Goal: Task Accomplishment & Management: Use online tool/utility

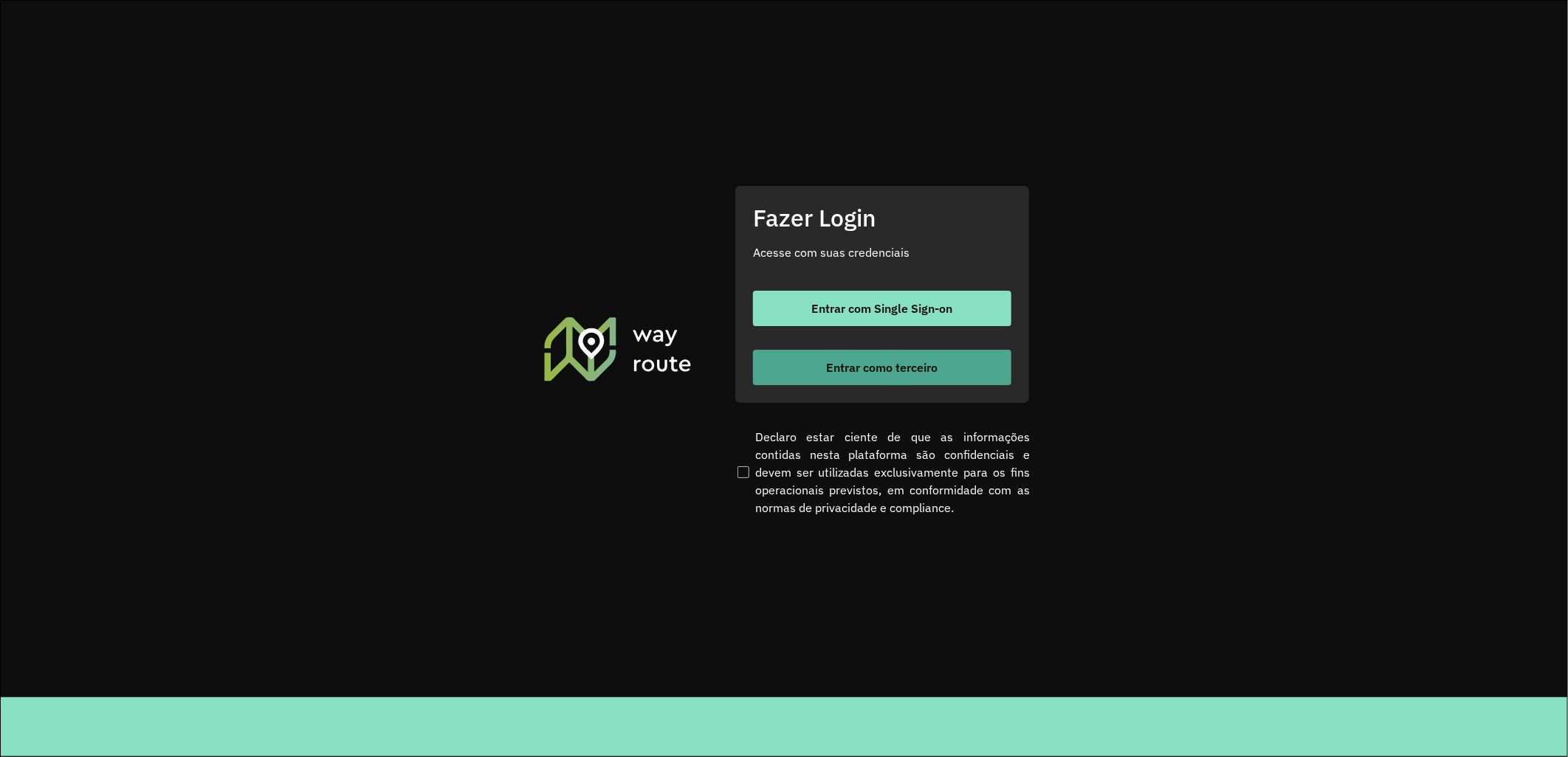
click at [791, 362] on button "Entrar como terceiro" at bounding box center [882, 368] width 258 height 35
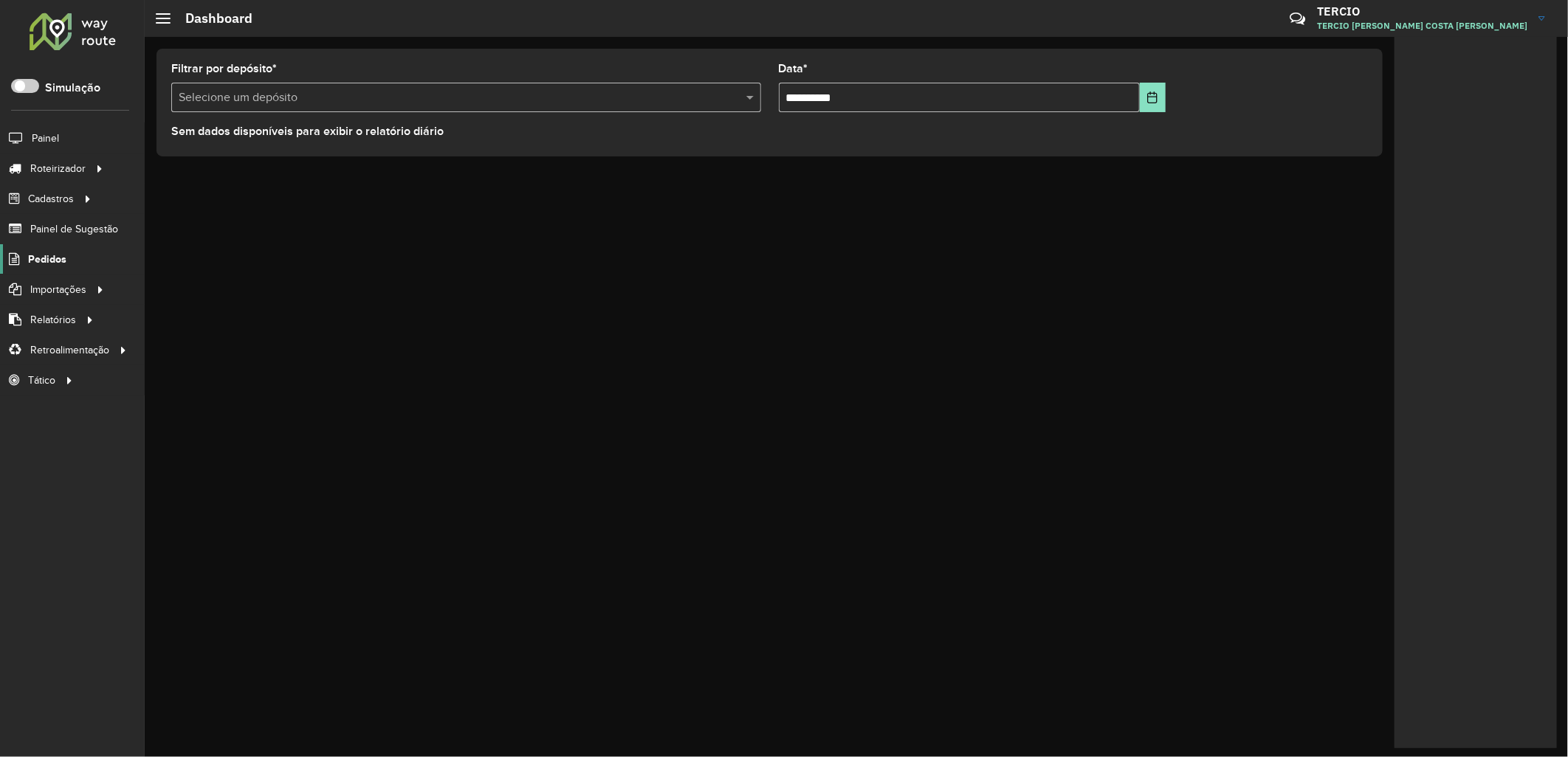
click at [26, 254] on link "Pedidos" at bounding box center [33, 259] width 67 height 30
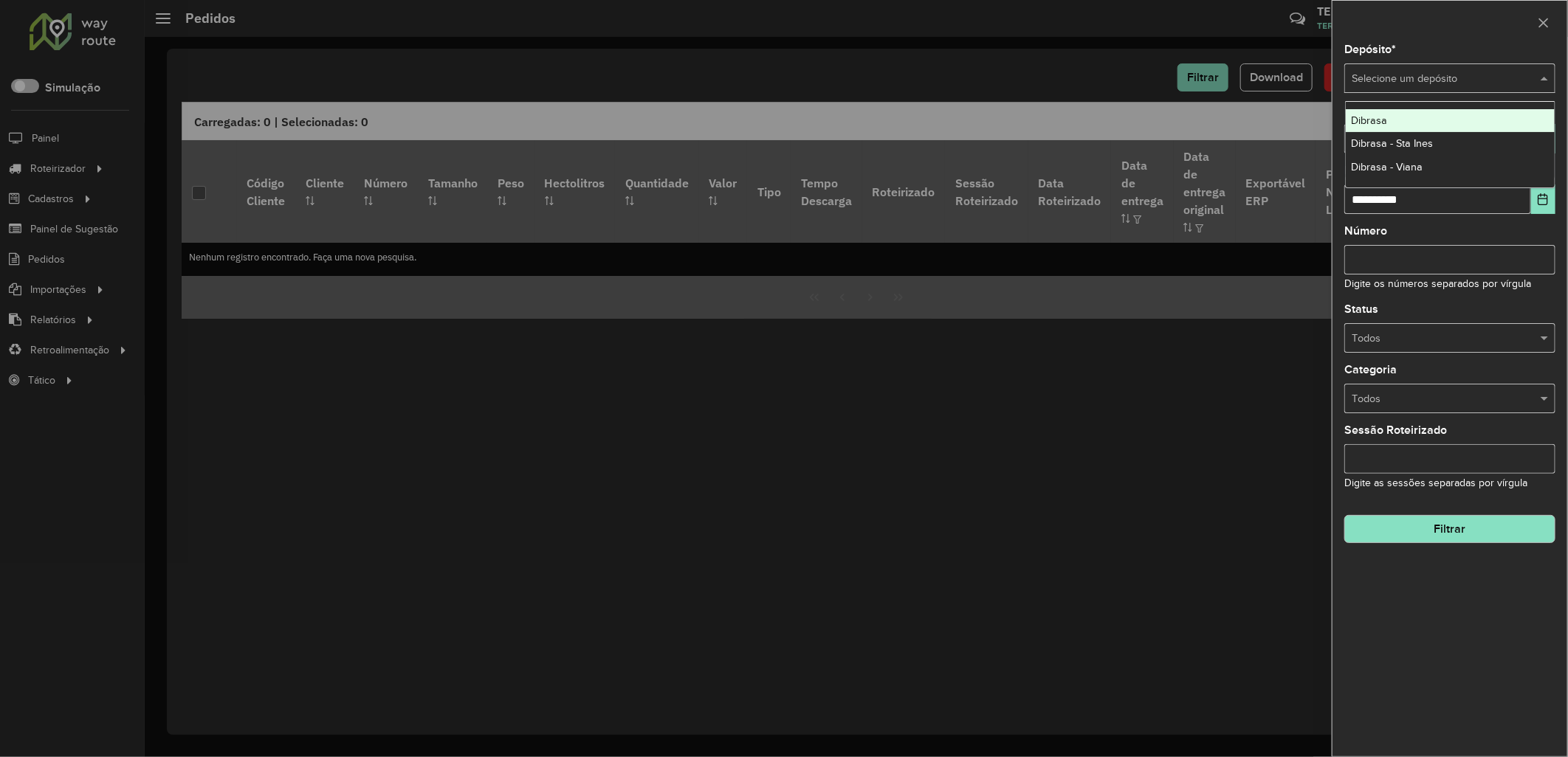
click at [1413, 79] on input "text" at bounding box center [1435, 79] width 167 height 16
click at [1449, 121] on div "Dibrasa" at bounding box center [1450, 121] width 210 height 24
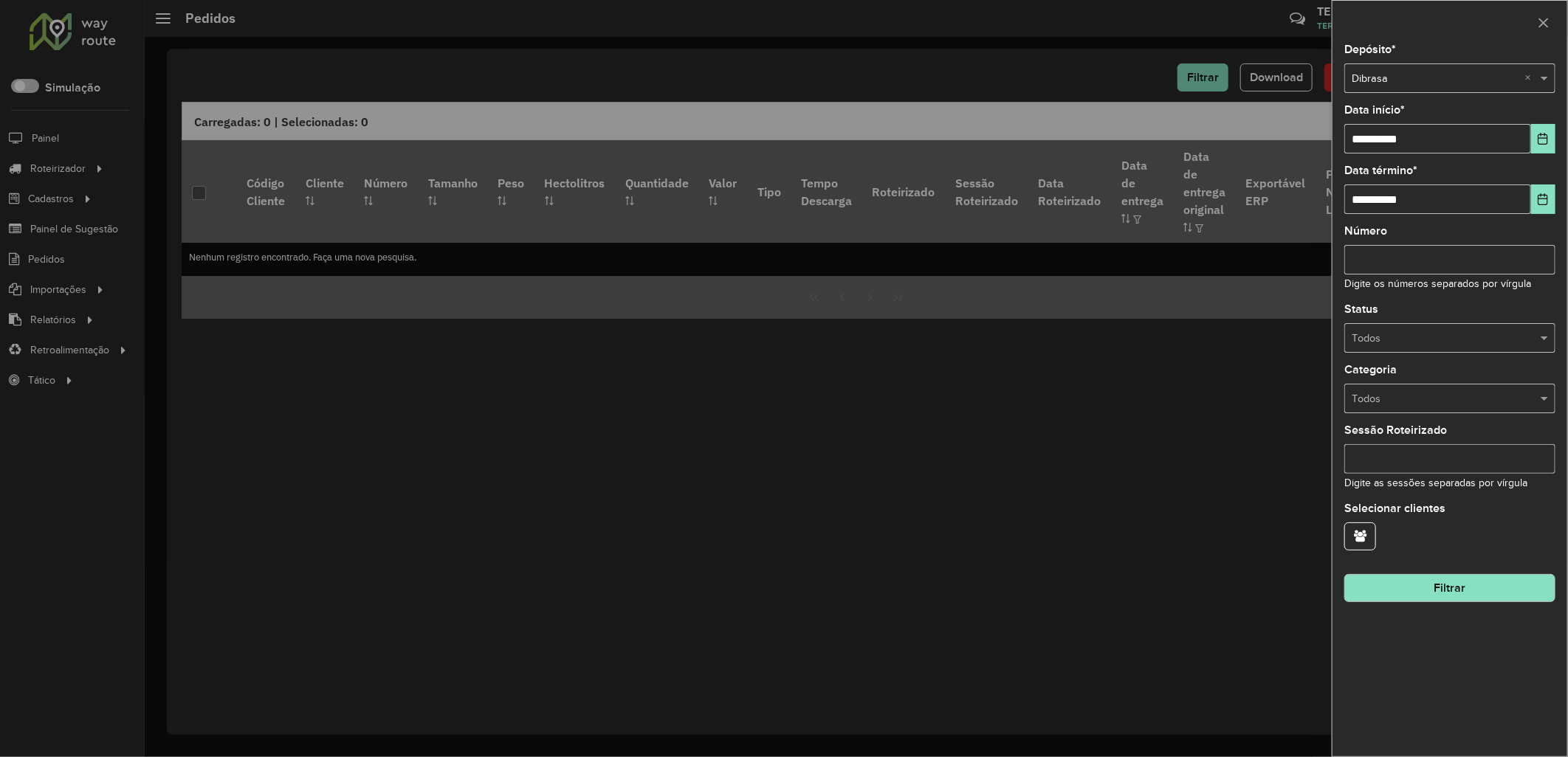
click at [1398, 589] on button "Filtrar" at bounding box center [1450, 588] width 211 height 28
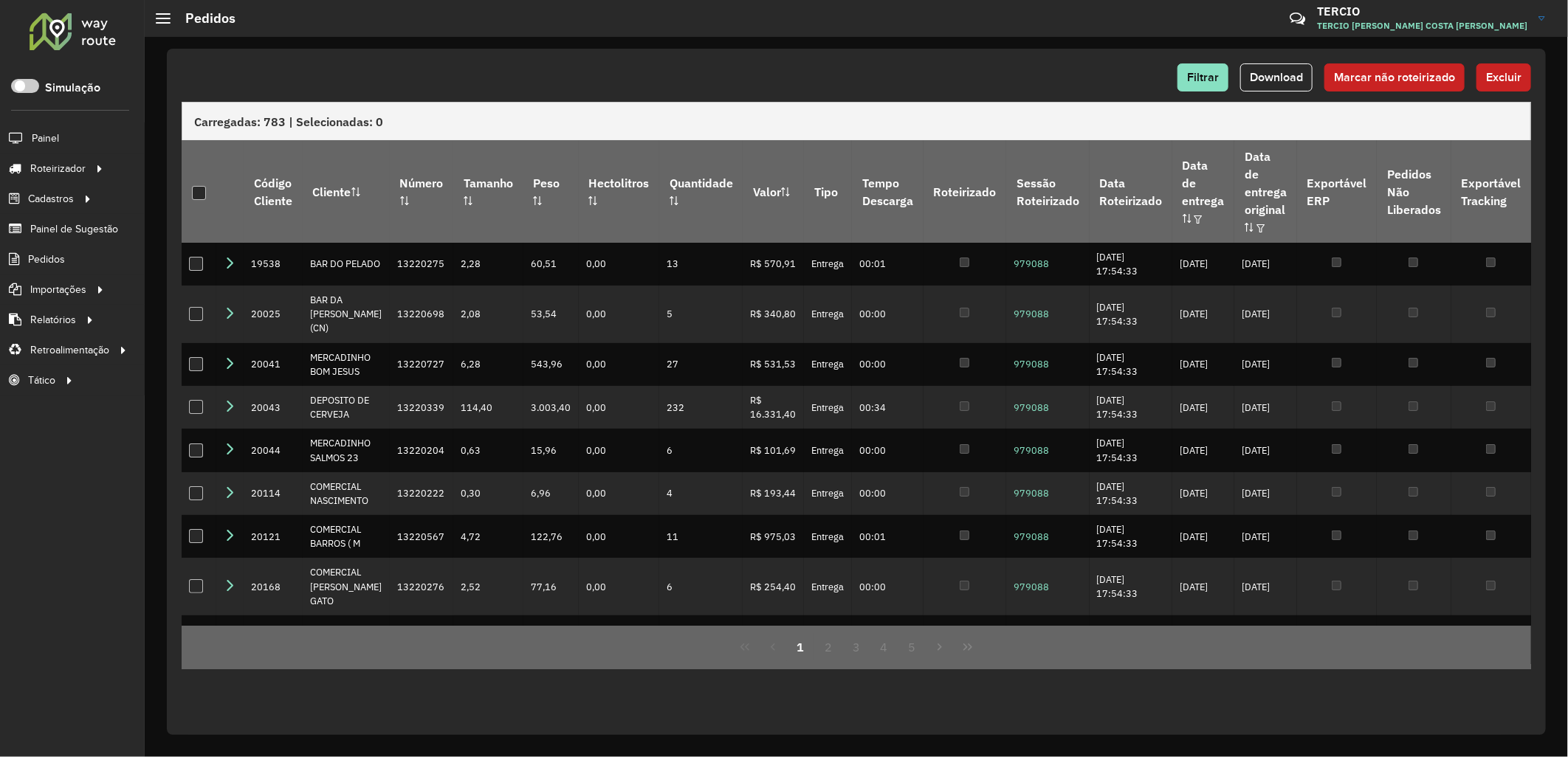
click at [1272, 85] on button "Download" at bounding box center [1277, 78] width 72 height 28
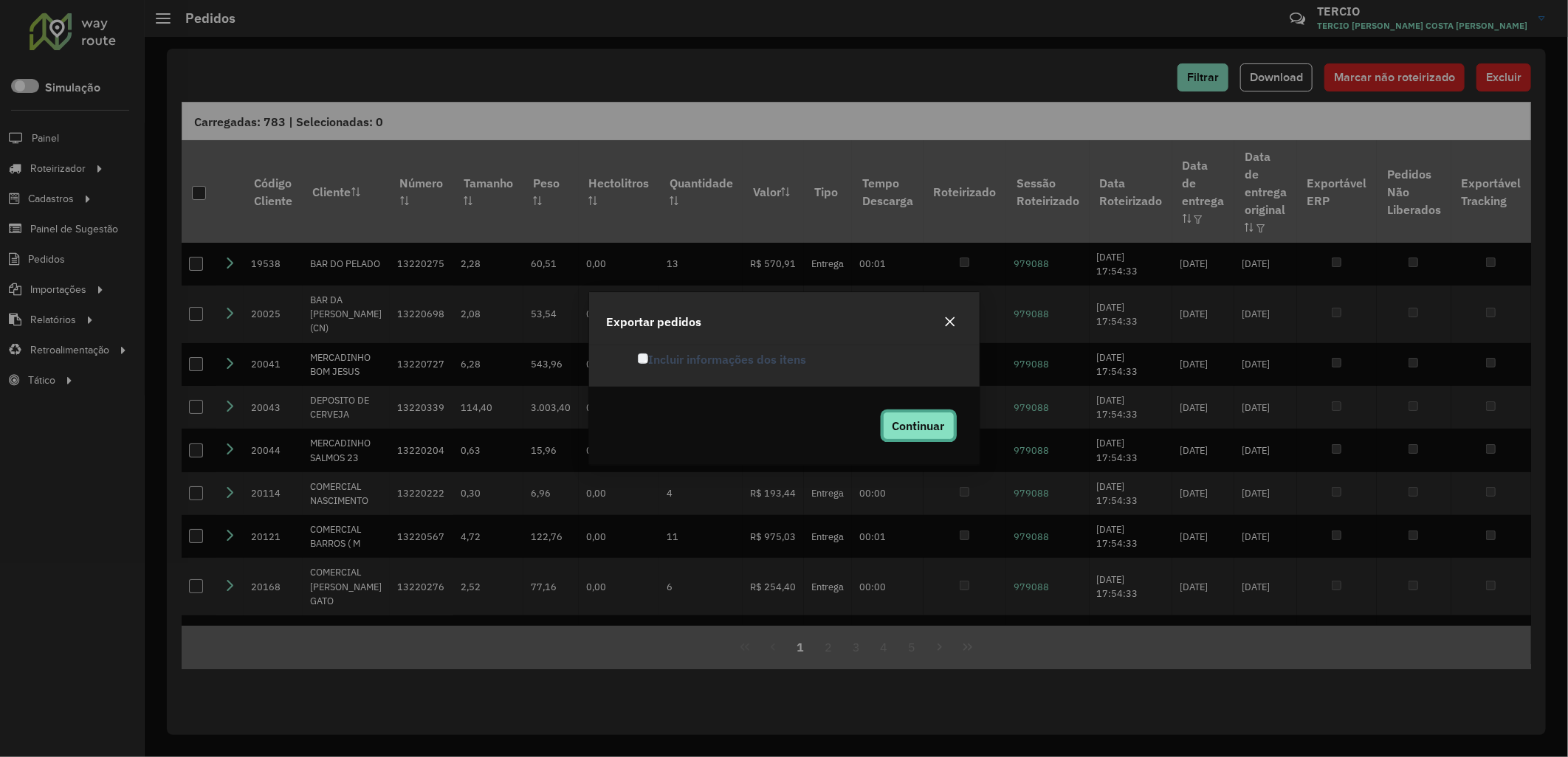
click at [905, 422] on span "Continuar" at bounding box center [918, 426] width 53 height 15
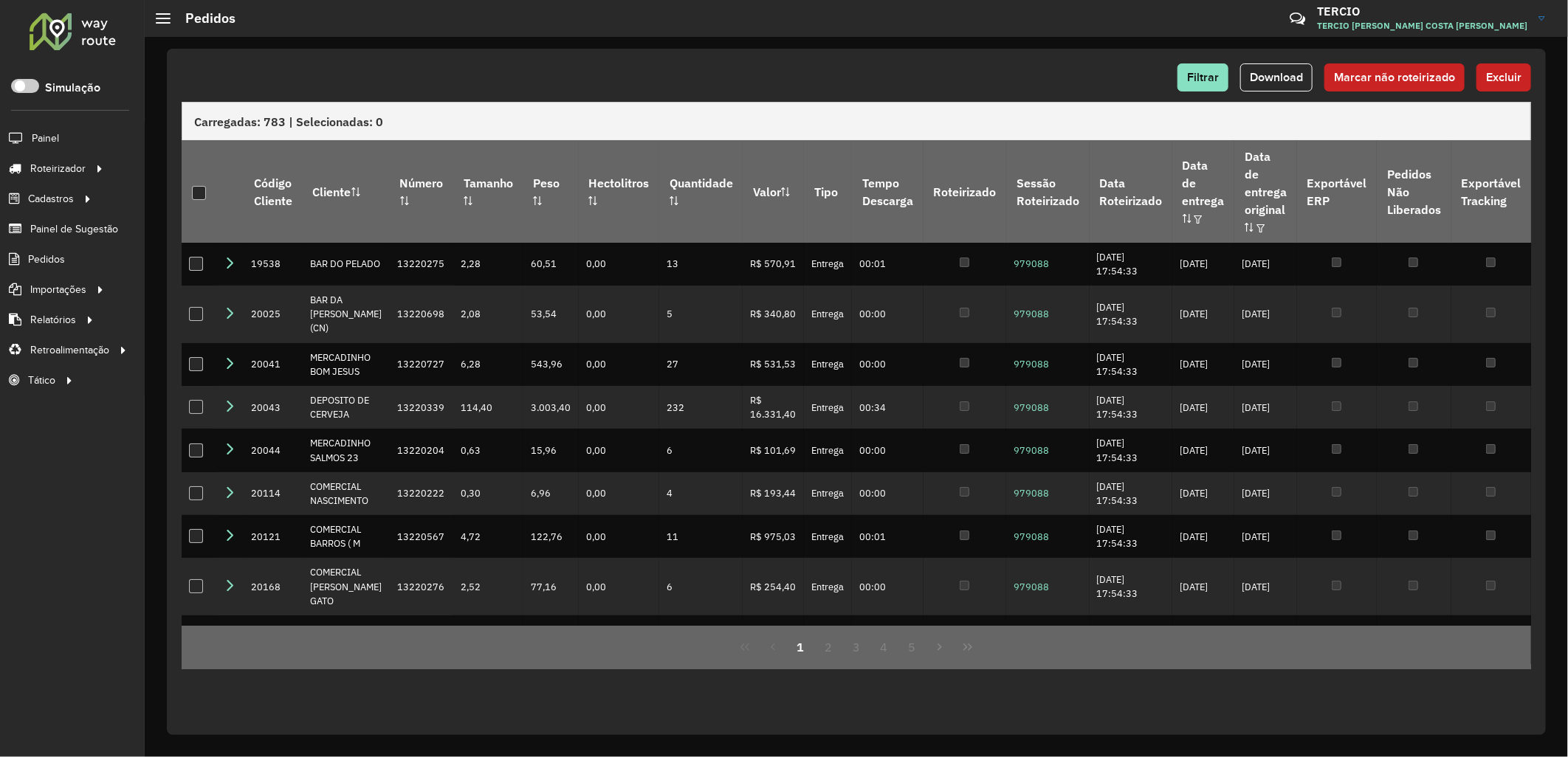
click at [1131, 79] on div "Filtrar Download Marcar não roteirizado Excluir" at bounding box center [856, 78] width 1350 height 28
click at [1192, 80] on span "Filtrar" at bounding box center [1203, 77] width 31 height 13
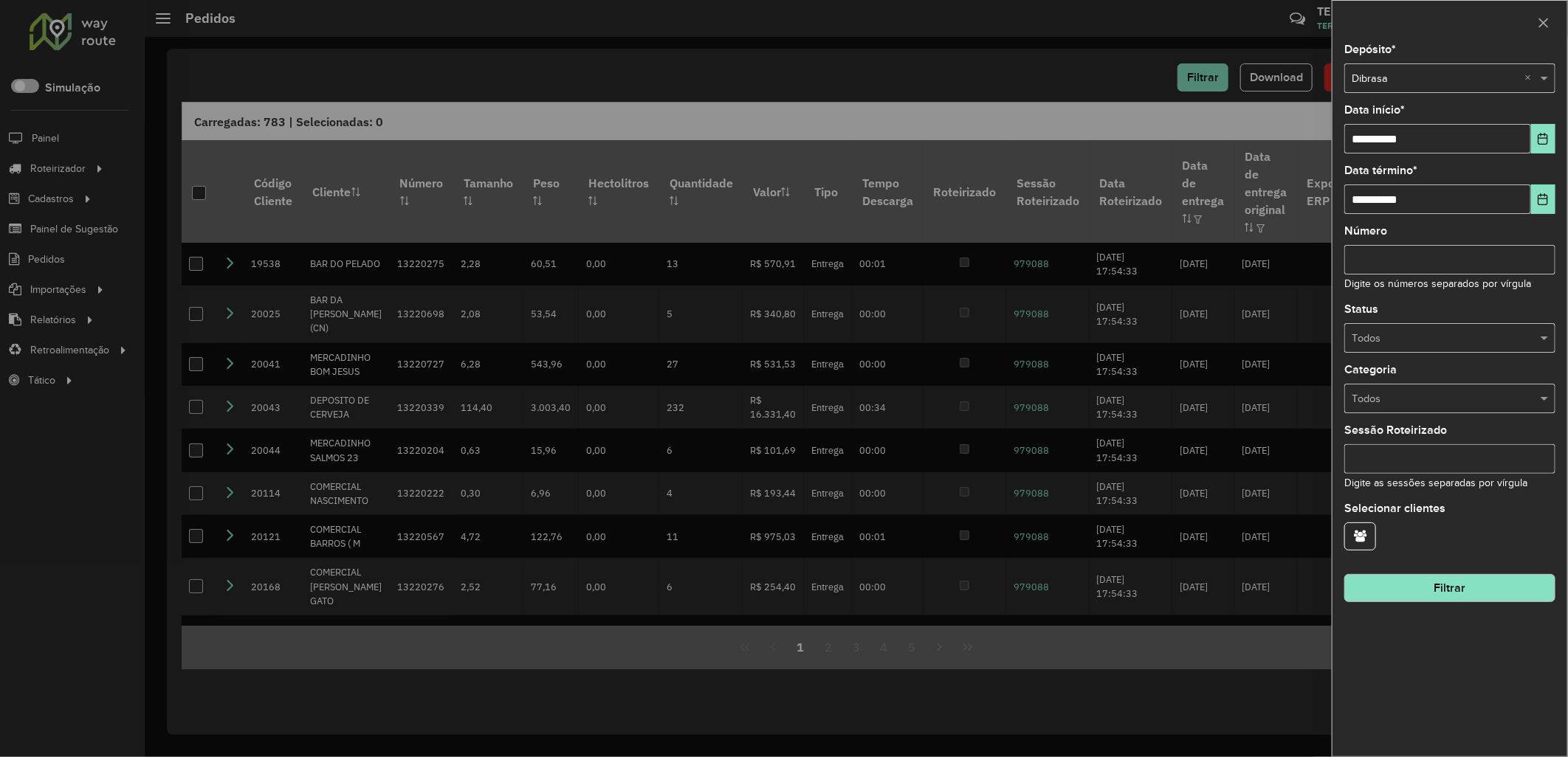
click at [1390, 346] on input "text" at bounding box center [1435, 338] width 167 height 16
click at [1392, 404] on span "Não roteirizado" at bounding box center [1387, 404] width 71 height 12
click at [1388, 584] on button "Filtrar" at bounding box center [1450, 588] width 211 height 28
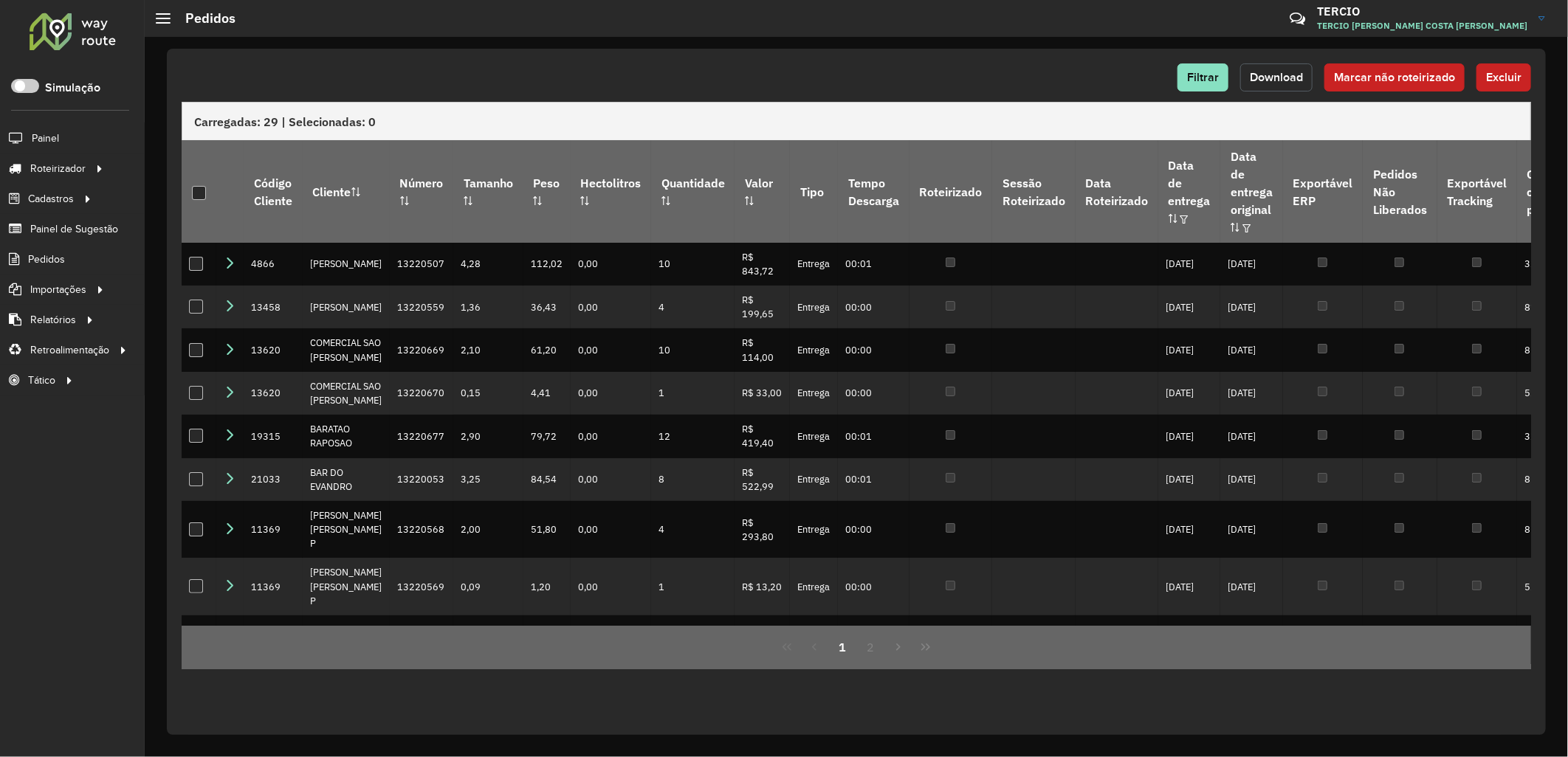
click at [1282, 76] on span "Download" at bounding box center [1277, 77] width 53 height 13
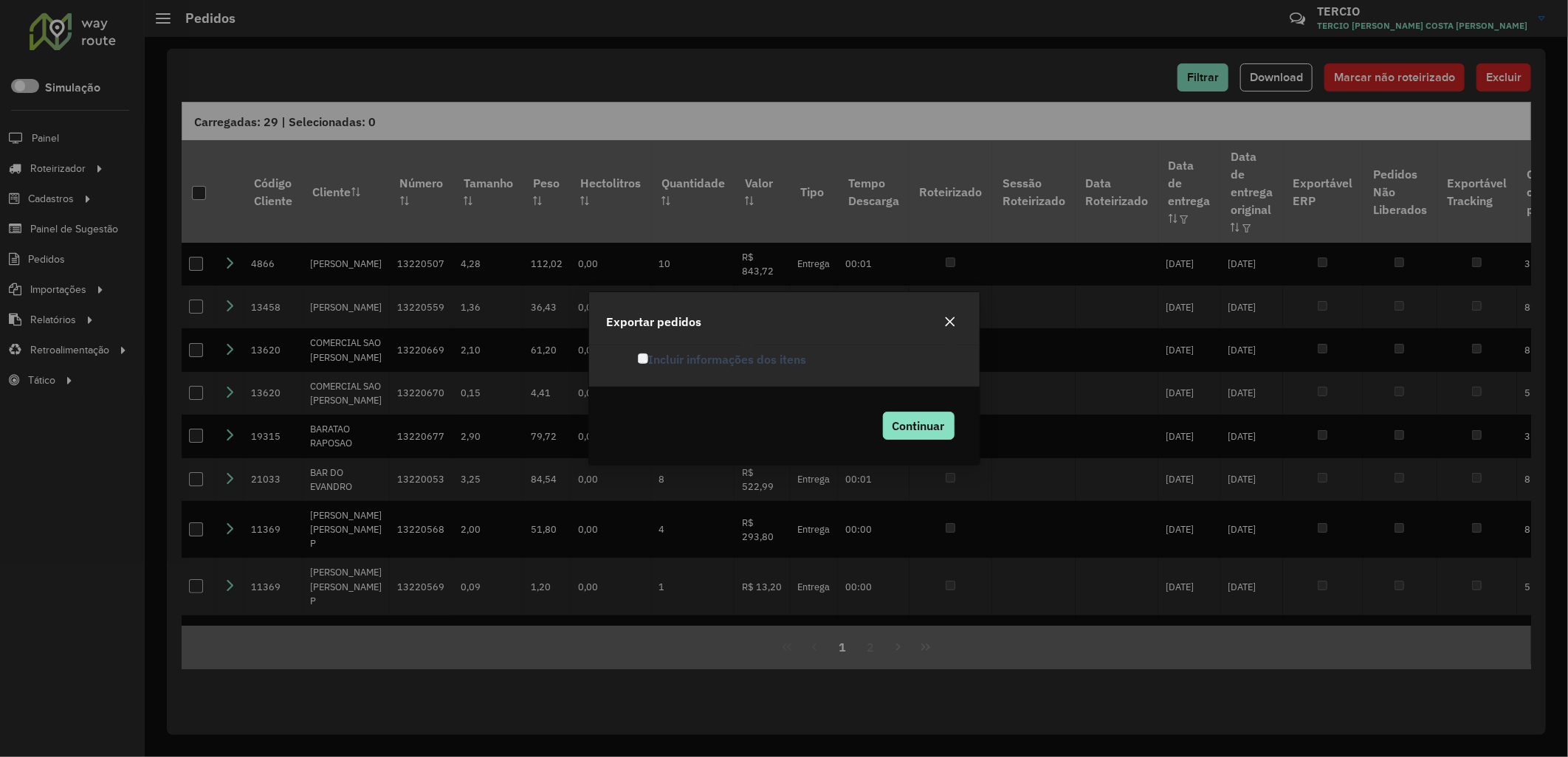
click at [865, 431] on div "Continuar" at bounding box center [784, 426] width 390 height 79
click at [918, 419] on span "Continuar" at bounding box center [918, 426] width 53 height 15
